Goal: Share content: Share content

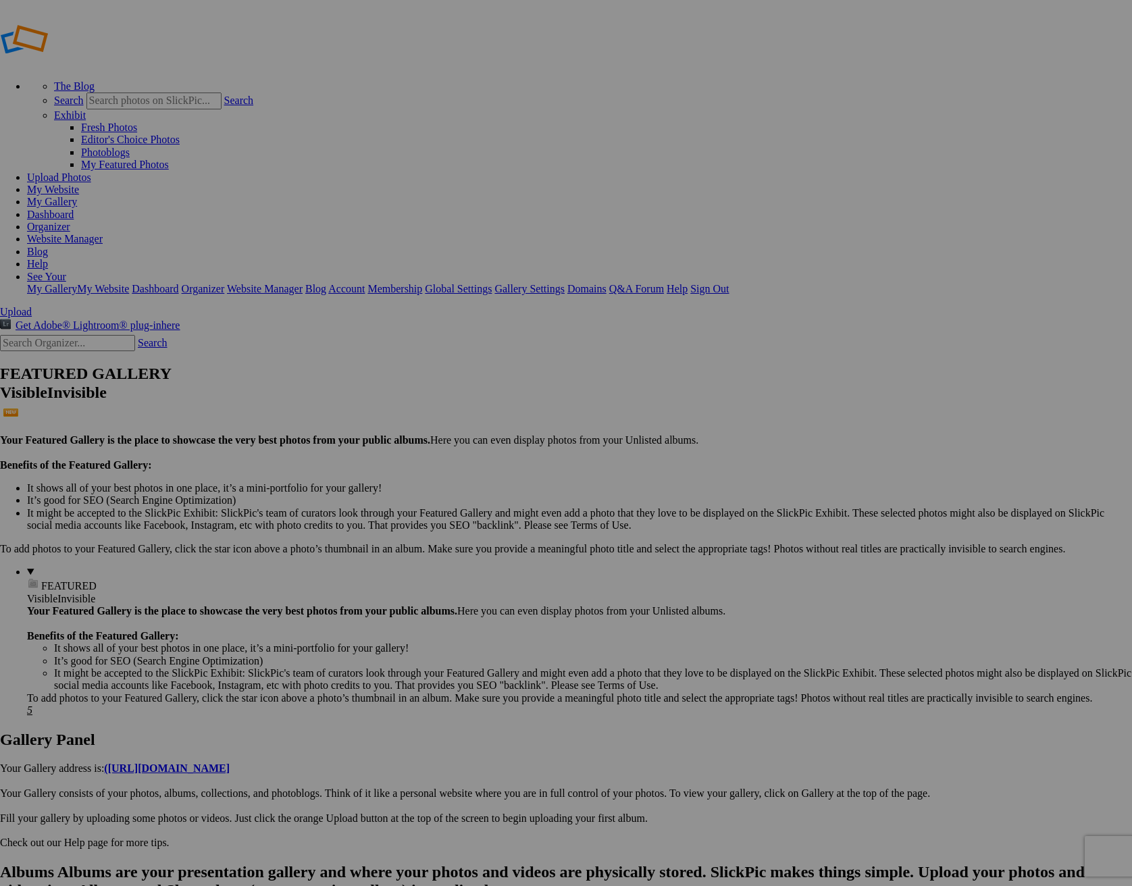
type input "2025 Community Service Distribution"
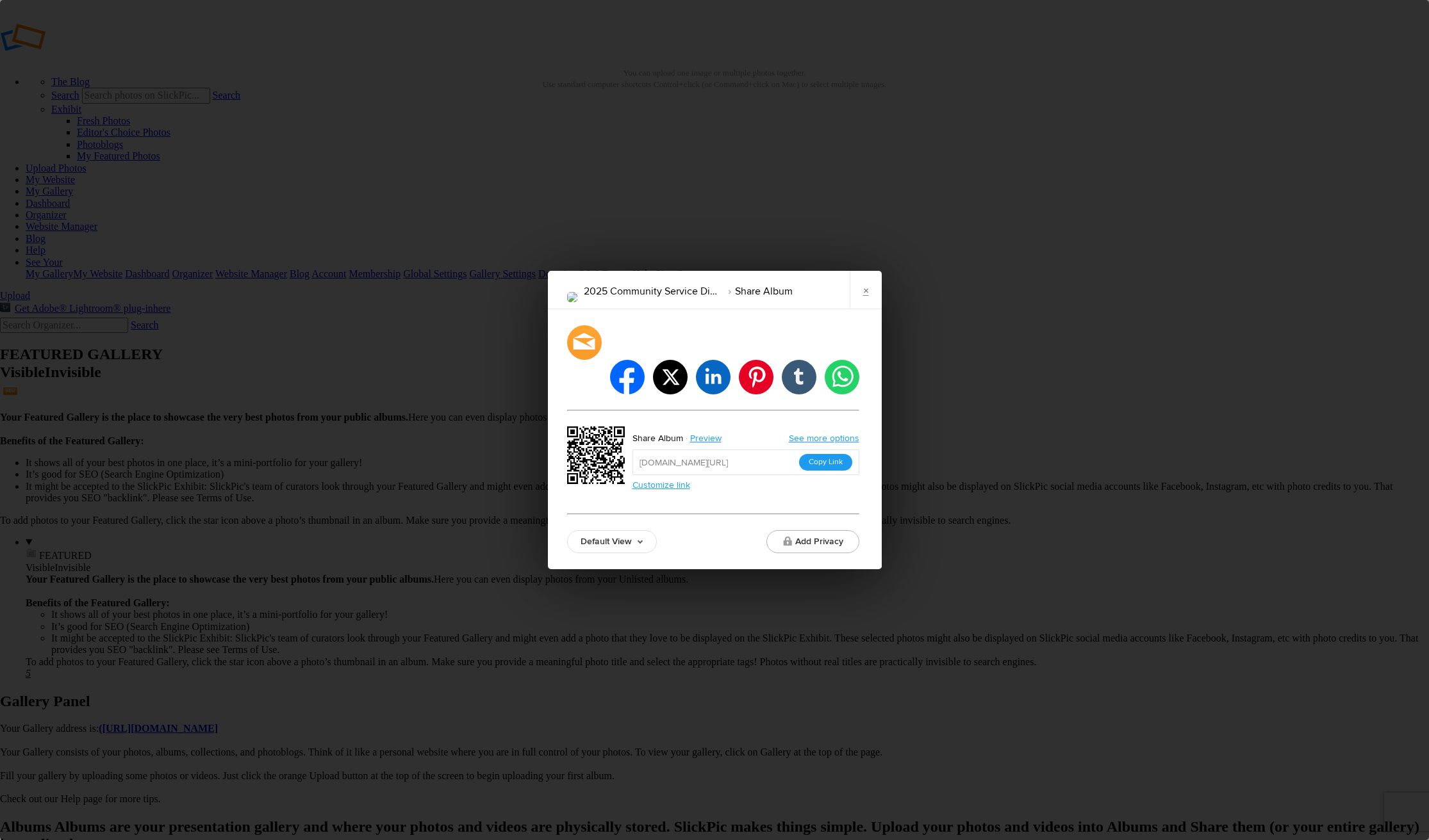
click at [822, 454] on button "Copy Link" at bounding box center [825, 463] width 53 height 17
click at [935, 301] on div "2025 Community Service Distribution Share Album × facebook twitter linkedin pin…" at bounding box center [714, 420] width 1429 height 840
click at [870, 309] on link "×" at bounding box center [866, 290] width 32 height 39
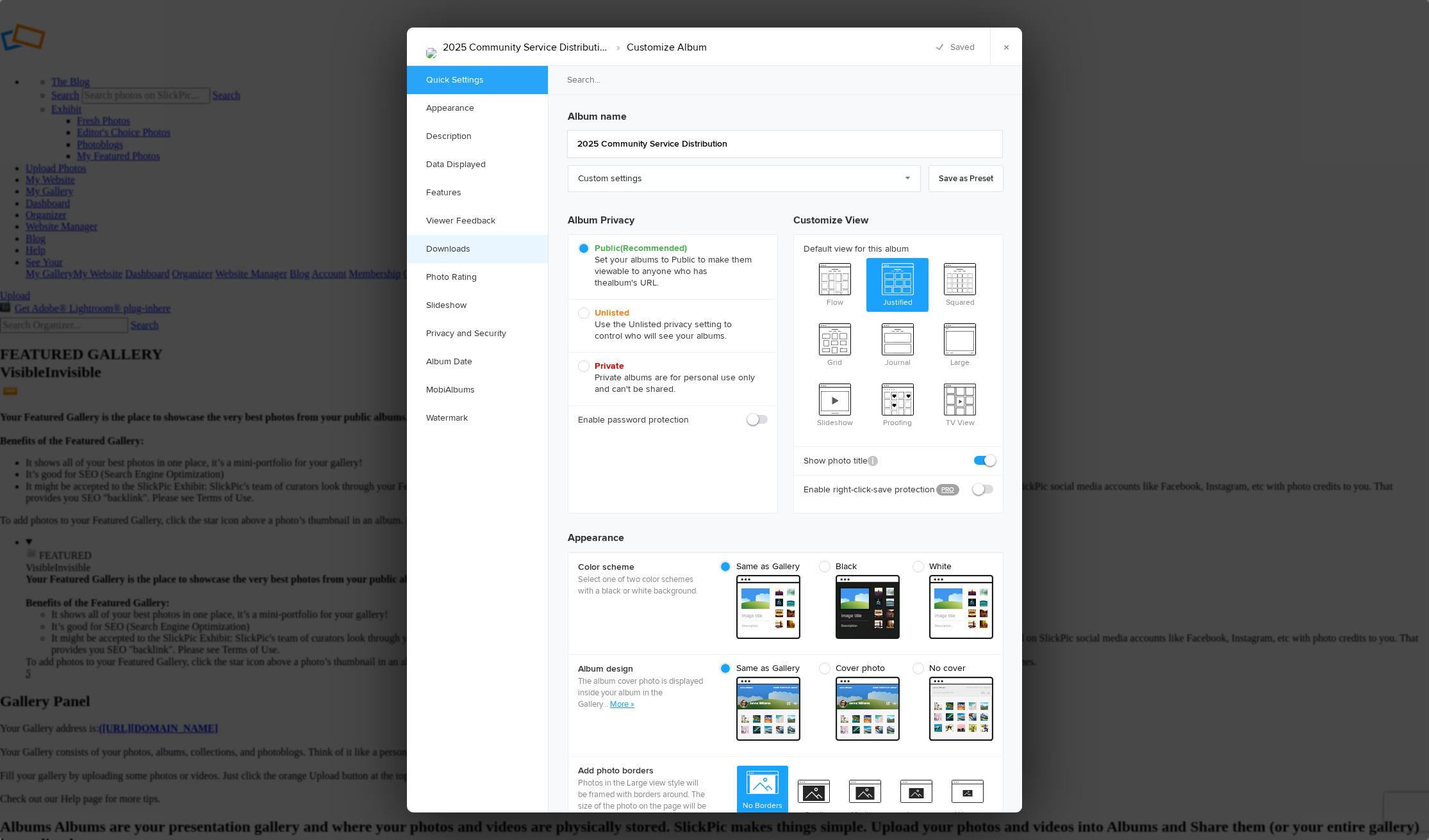
click at [454, 248] on link "Downloads" at bounding box center [477, 249] width 141 height 28
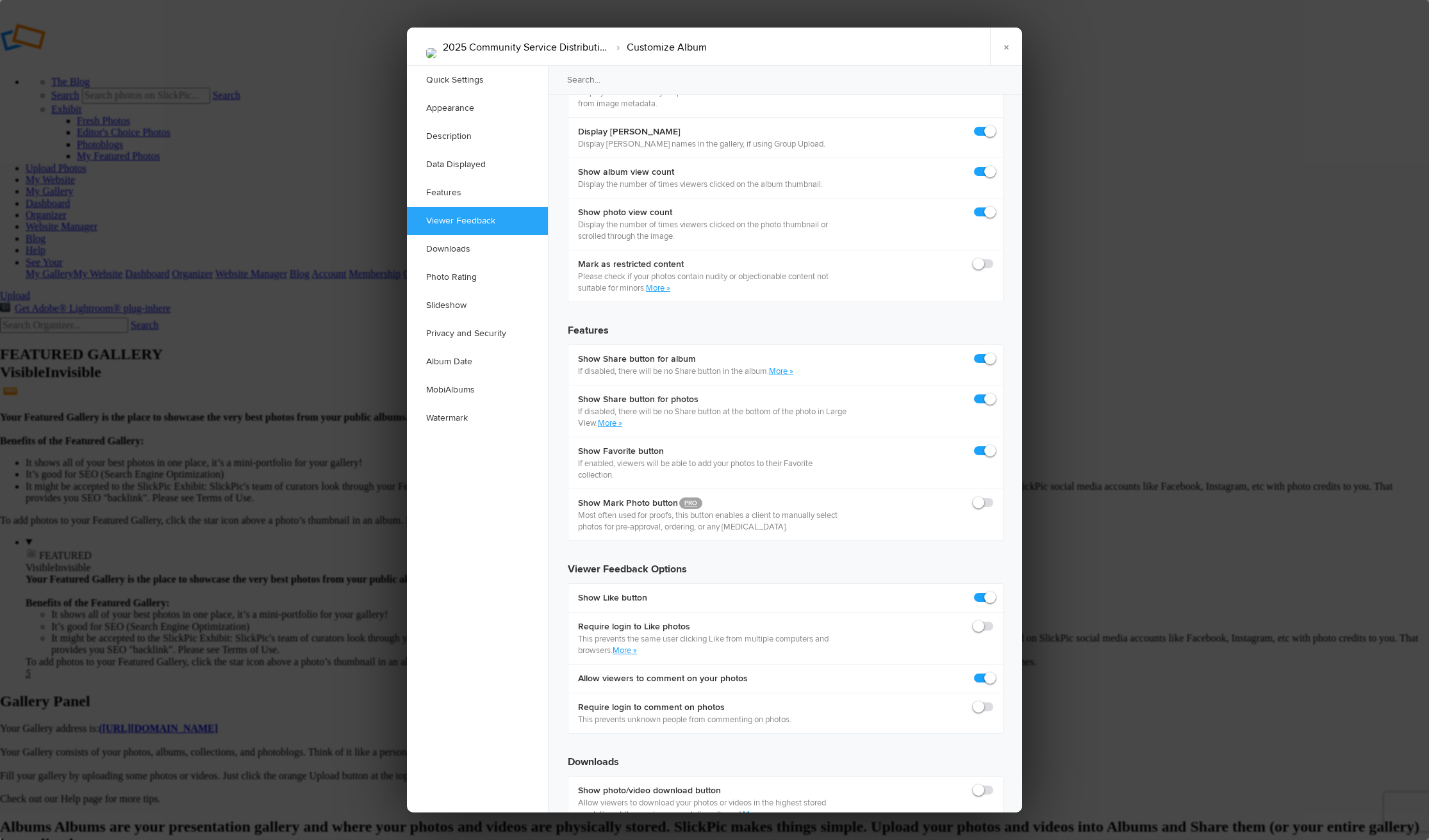
scroll to position [1756, 0]
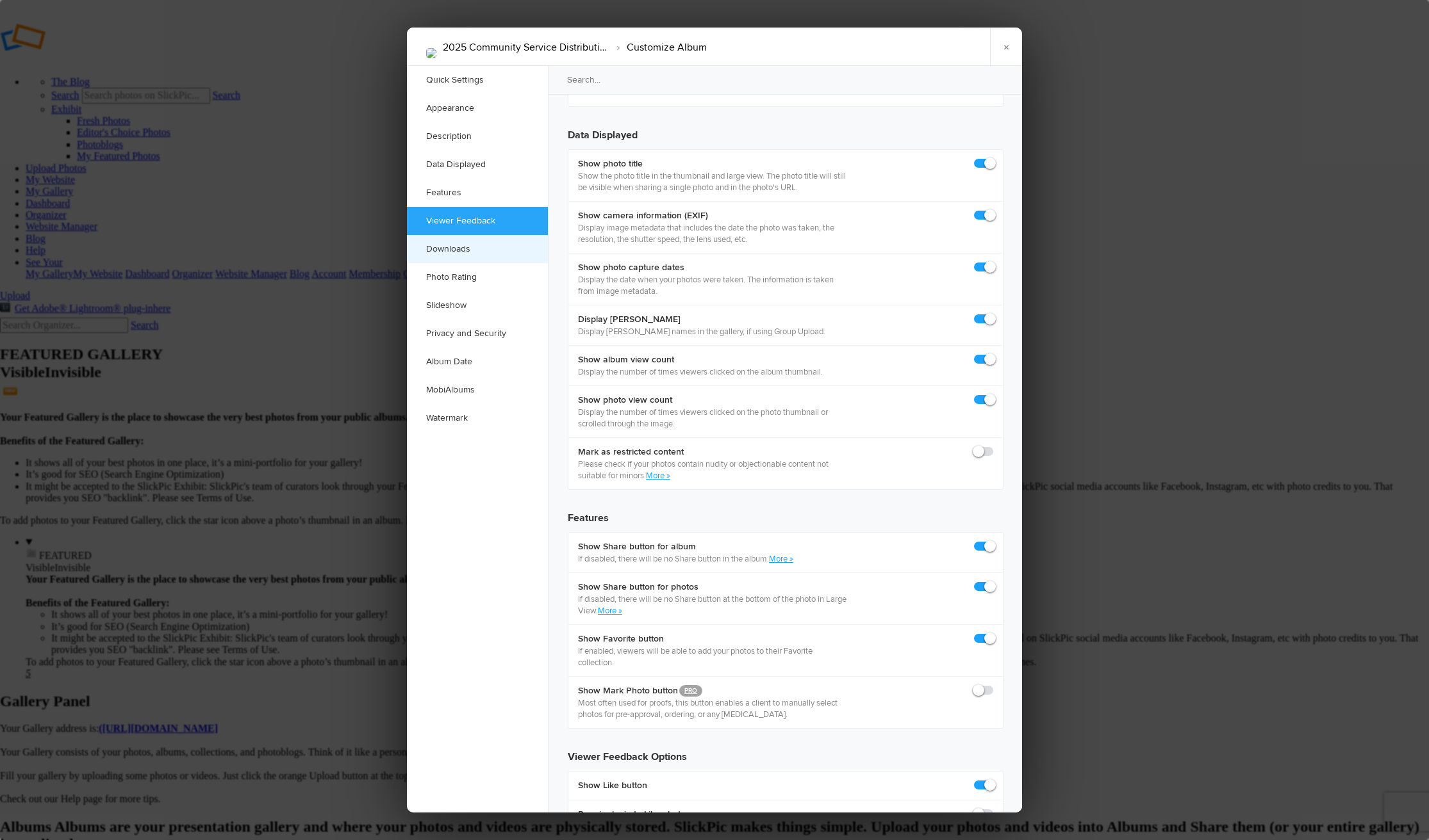
click at [476, 249] on link "Downloads" at bounding box center [477, 249] width 141 height 28
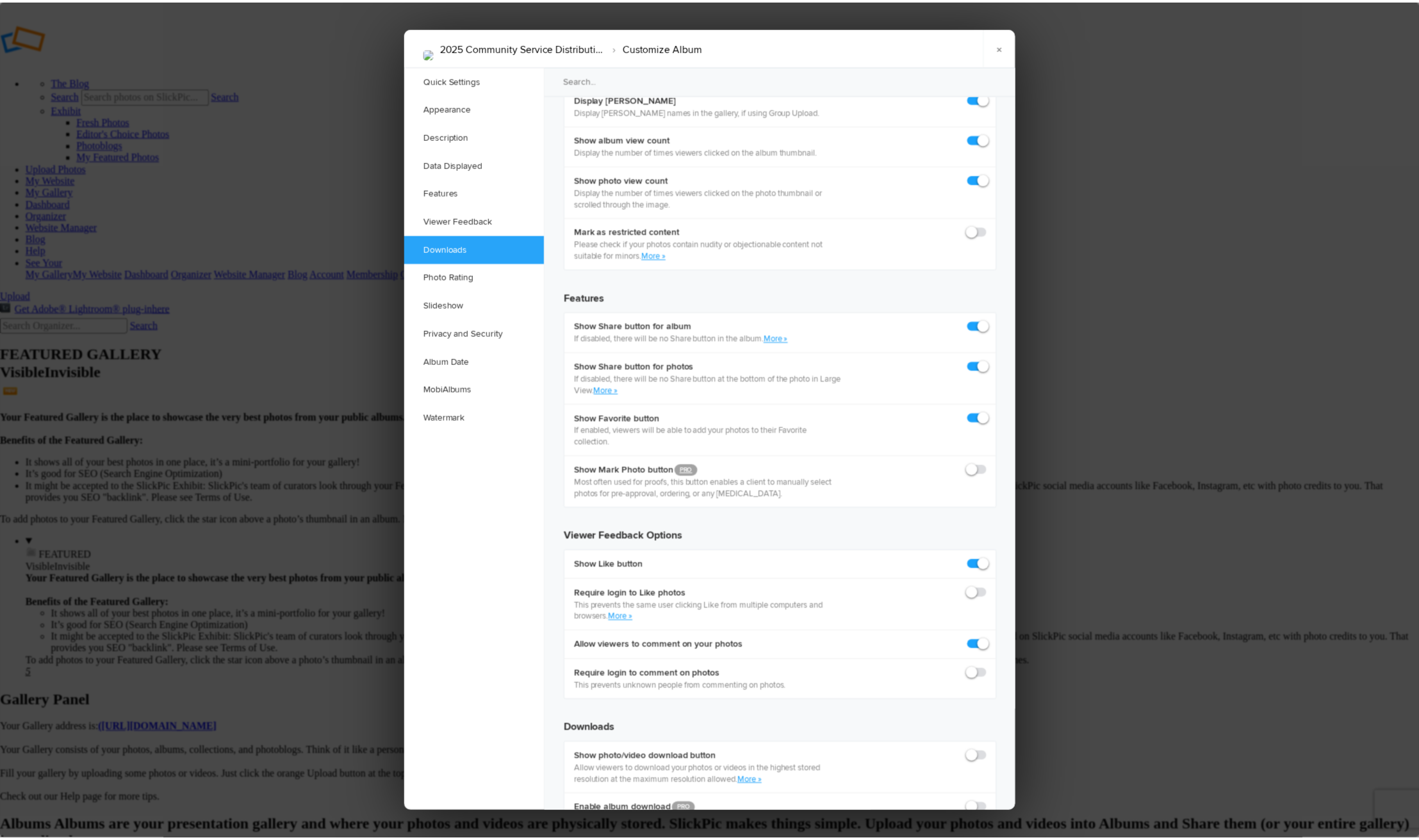
scroll to position [1985, 0]
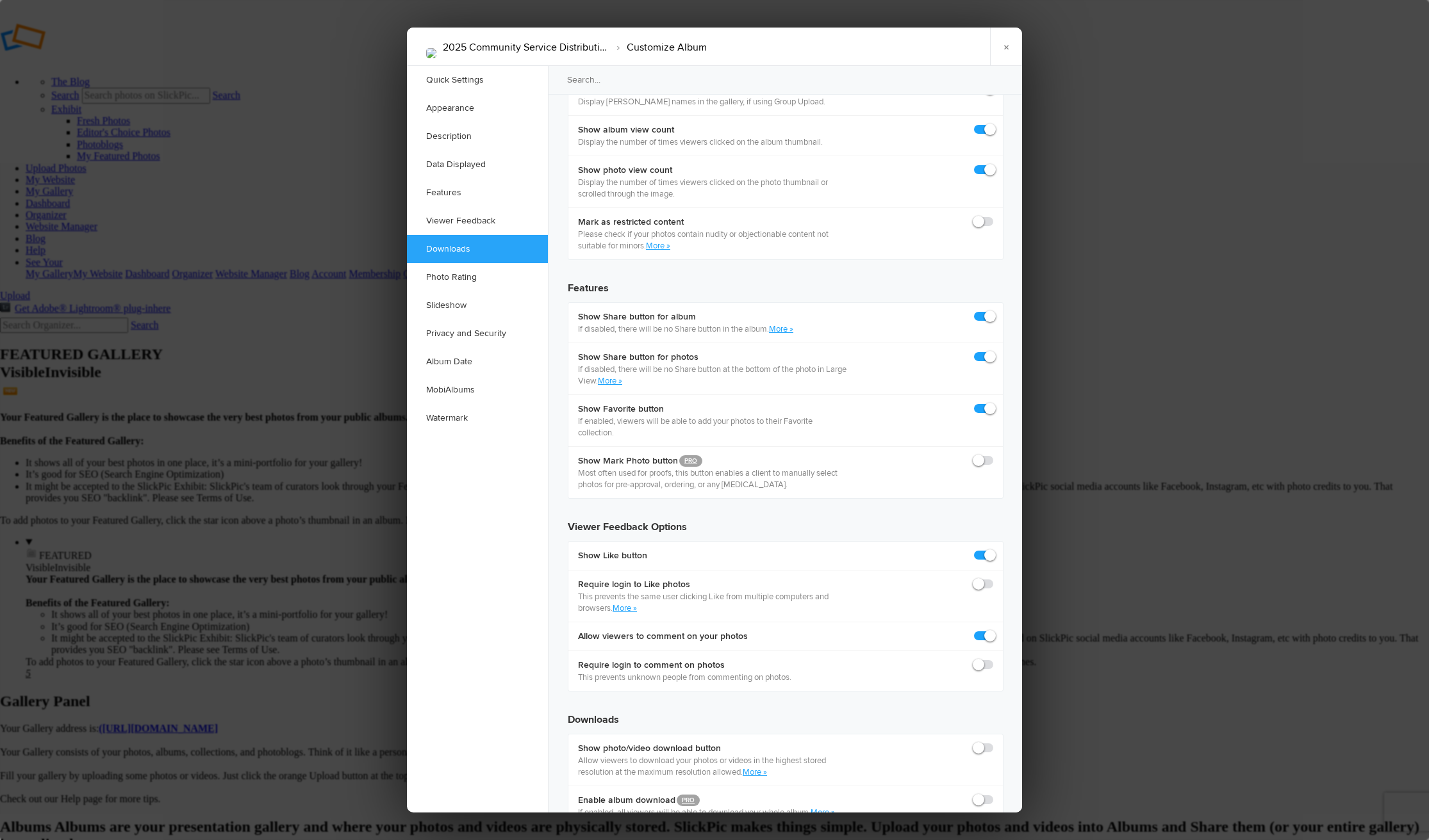
click at [993, 742] on span at bounding box center [993, 742] width 0 height 0
click at [992, 741] on input "checkbox" at bounding box center [992, 741] width 1 height 1
checkbox input "true"
click at [993, 794] on span at bounding box center [993, 794] width 0 height 0
click at [992, 794] on input "checkbox" at bounding box center [992, 794] width 1 height 1
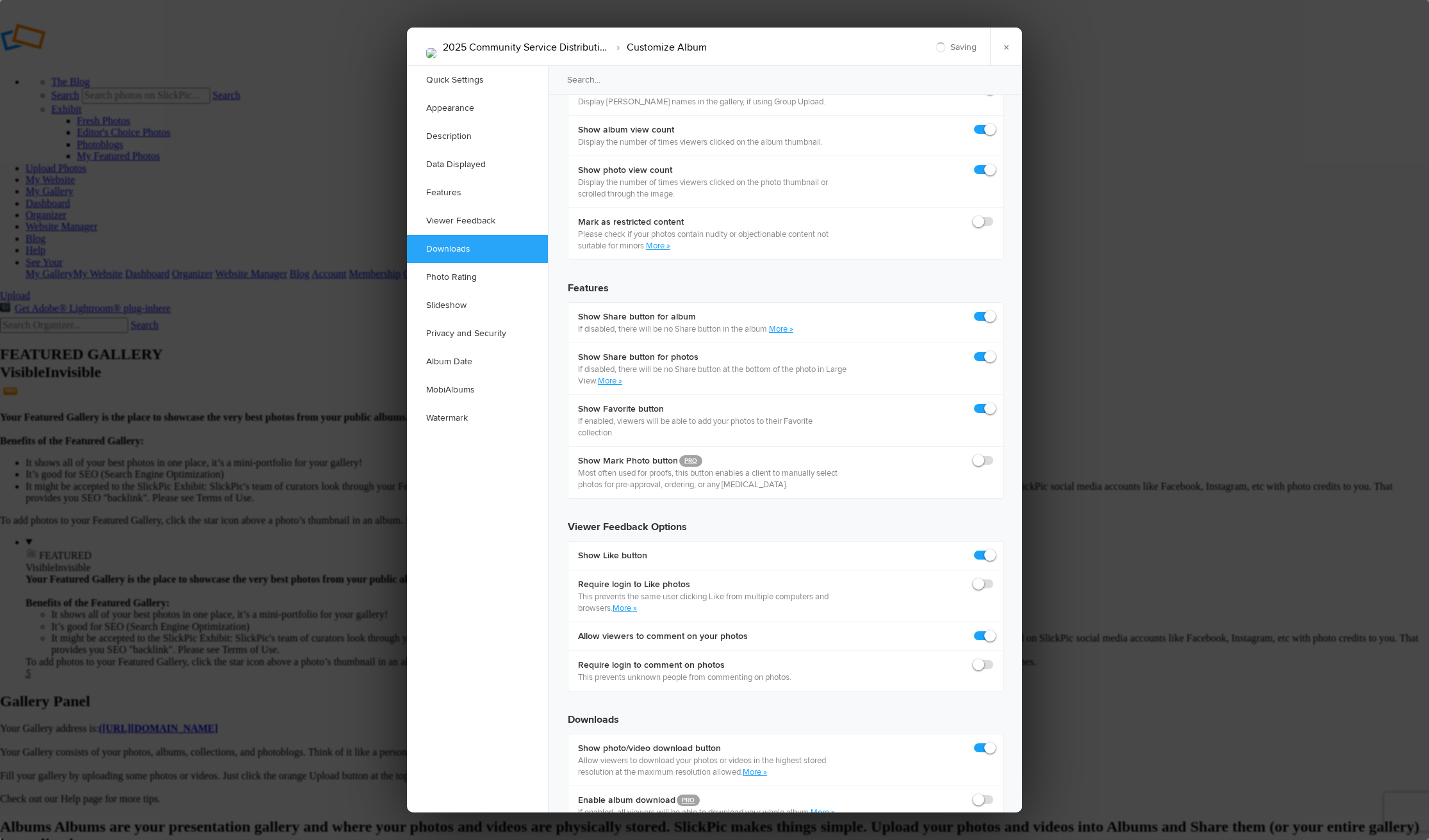
checkbox input "true"
click at [1005, 48] on link "×" at bounding box center [1006, 46] width 32 height 39
